Goal: Task Accomplishment & Management: Manage account settings

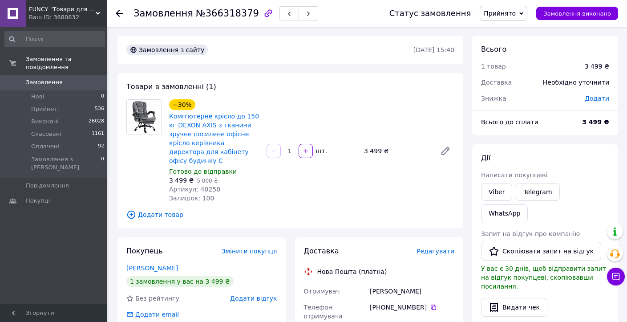
scroll to position [133, 0]
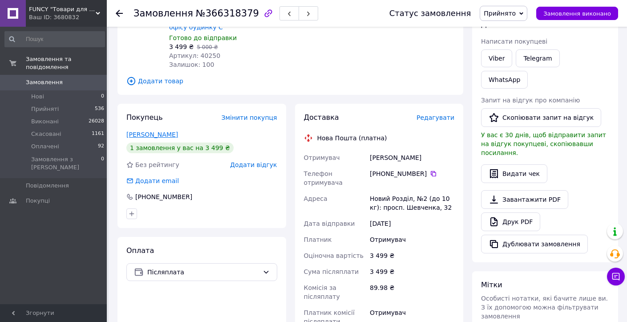
click at [160, 131] on link "[PERSON_NAME]" at bounding box center [152, 134] width 52 height 7
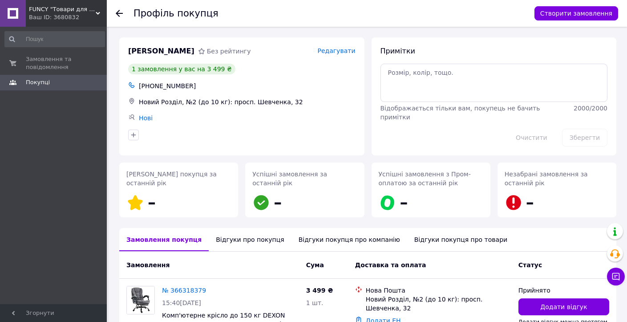
click at [239, 236] on div "Відгуки про покупця" at bounding box center [250, 239] width 82 height 23
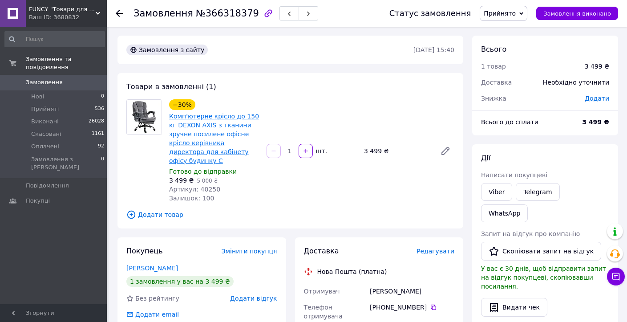
click at [216, 135] on link "Комп'ютерне крісло до 150 кг DEXON AXIS з тканини зручне посилене офісне крісло…" at bounding box center [214, 139] width 90 height 52
